Goal: Find specific page/section

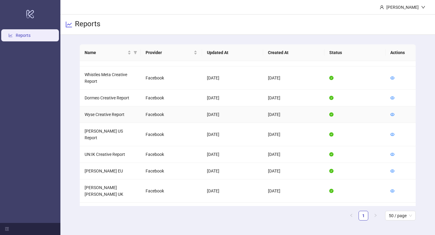
scroll to position [138, 0]
click at [393, 95] on icon "eye" at bounding box center [392, 97] width 4 height 4
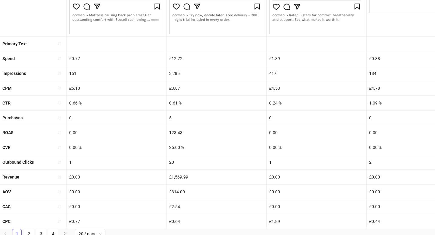
scroll to position [228, 0]
click at [47, 192] on div "AOV" at bounding box center [33, 192] width 66 height 14
click at [42, 204] on div "CAC" at bounding box center [33, 207] width 66 height 14
click at [45, 217] on div "CPC" at bounding box center [33, 221] width 66 height 14
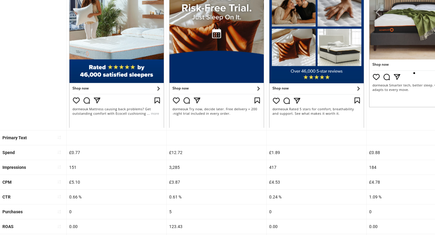
scroll to position [103, 0]
